Goal: Task Accomplishment & Management: Complete application form

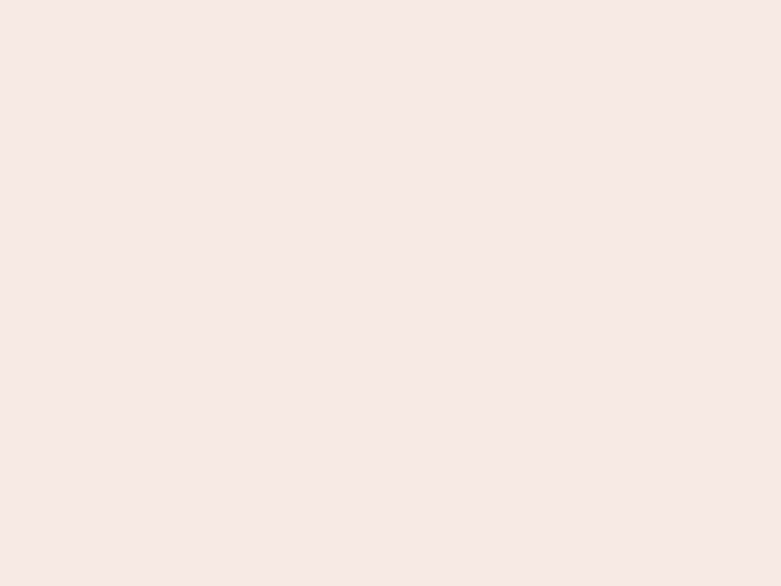
click at [390, 293] on nb-app "Almost there Thank you for registering for Newbook. Your account is under revie…" at bounding box center [390, 293] width 781 height 586
click at [390, 0] on nb-app "Almost there Thank you for registering for Newbook. Your account is under revie…" at bounding box center [390, 293] width 781 height 586
click at [417, 0] on nb-app "Almost there Thank you for registering for Newbook. Your account is under revie…" at bounding box center [390, 293] width 781 height 586
click at [390, 293] on nb-app "Almost there Thank you for registering for Newbook. Your account is under revie…" at bounding box center [390, 293] width 781 height 586
click at [390, 0] on nb-app "Almost there Thank you for registering for Newbook. Your account is under revie…" at bounding box center [390, 293] width 781 height 586
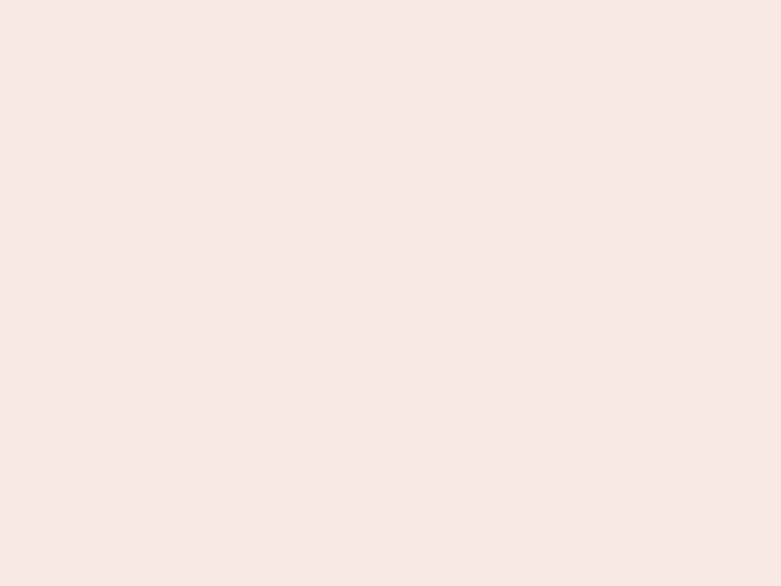
click at [273, 0] on nb-app "Almost there Thank you for registering for Newbook. Your account is under revie…" at bounding box center [390, 293] width 781 height 586
click at [390, 293] on nb-app "Almost there Thank you for registering for Newbook. Your account is under revie…" at bounding box center [390, 293] width 781 height 586
click at [390, 0] on nb-app "Almost there Thank you for registering for Newbook. Your account is under revie…" at bounding box center [390, 293] width 781 height 586
click at [273, 0] on nb-app "Almost there Thank you for registering for Newbook. Your account is under revie…" at bounding box center [390, 293] width 781 height 586
click at [390, 293] on nb-app "Almost there Thank you for registering for Newbook. Your account is under revie…" at bounding box center [390, 293] width 781 height 586
